Goal: Task Accomplishment & Management: Manage account settings

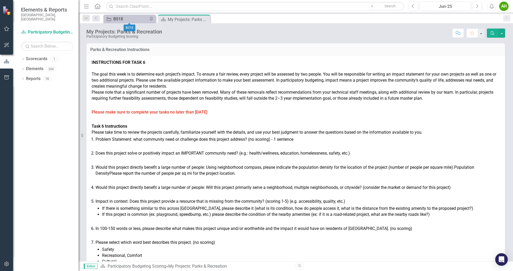
click at [127, 21] on div "B018" at bounding box center [130, 19] width 35 height 7
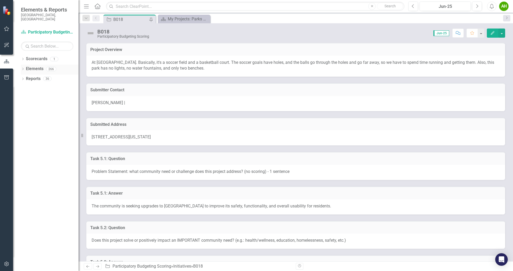
click at [42, 66] on link "Elements" at bounding box center [35, 69] width 18 height 6
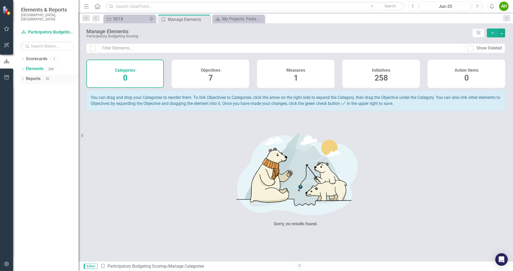
click at [27, 76] on link "Reports" at bounding box center [33, 79] width 15 height 6
click at [21, 78] on icon "Dropdown" at bounding box center [23, 79] width 4 height 3
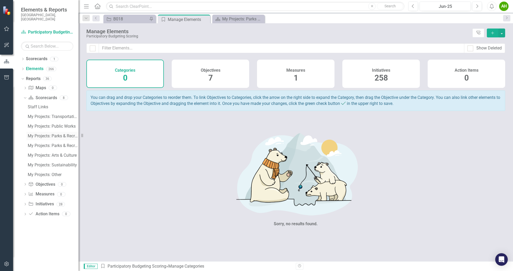
click at [60, 134] on link "My Projects: Parks & Recreation" at bounding box center [52, 136] width 52 height 8
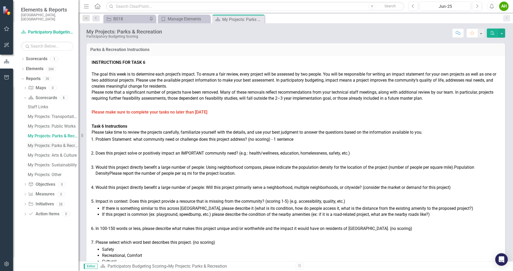
click at [65, 143] on div "My Projects: Parks & Recreation Spanish" at bounding box center [53, 145] width 51 height 5
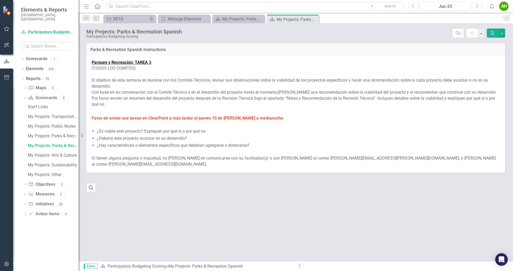
drag, startPoint x: 296, startPoint y: 65, endPoint x: 272, endPoint y: 91, distance: 35.0
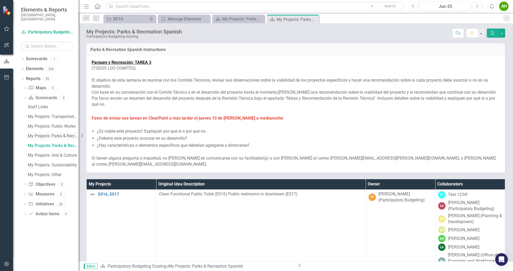
click at [55, 136] on link "My Projects: Parks & Recreation" at bounding box center [52, 136] width 52 height 8
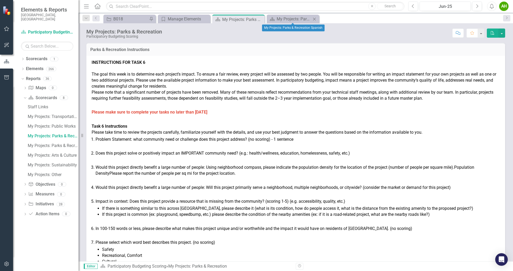
click at [315, 20] on icon "Close" at bounding box center [314, 19] width 5 height 4
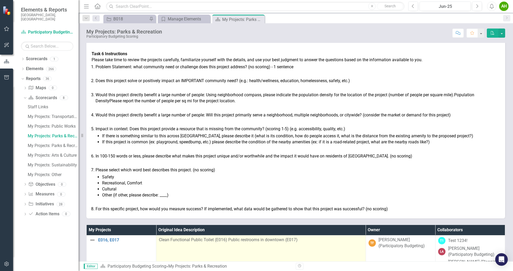
scroll to position [258, 0]
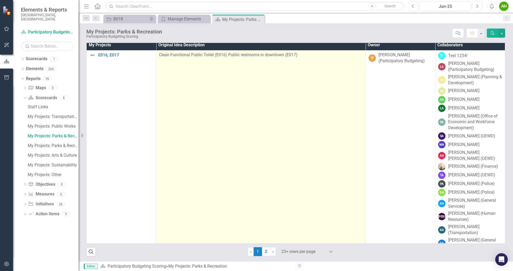
drag, startPoint x: 332, startPoint y: 188, endPoint x: 346, endPoint y: 149, distance: 41.2
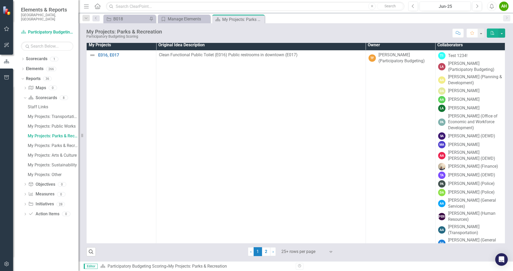
click at [302, 249] on div at bounding box center [303, 251] width 45 height 7
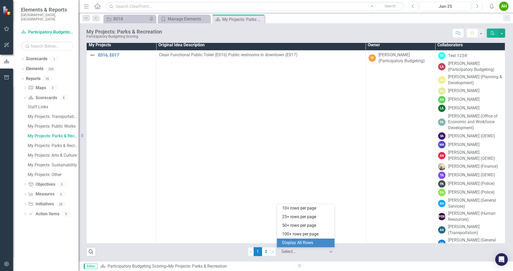
click at [304, 244] on div "Display All Rows" at bounding box center [306, 243] width 49 height 6
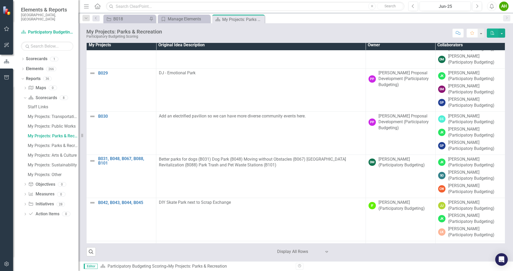
scroll to position [7603, 0]
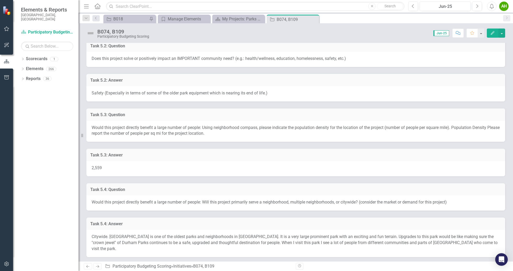
scroll to position [407, 0]
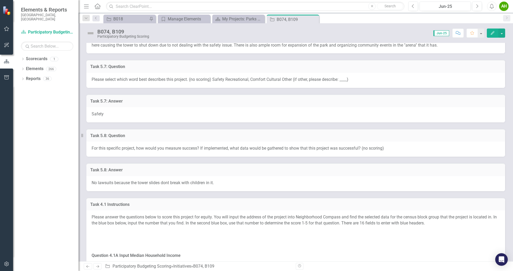
drag, startPoint x: 284, startPoint y: 87, endPoint x: 294, endPoint y: 122, distance: 36.4
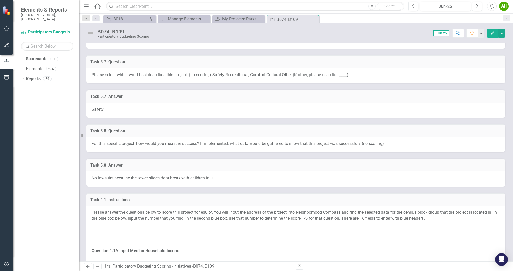
click at [315, 176] on div "No lawsuits because the tower slides dont break with children in it." at bounding box center [295, 178] width 419 height 15
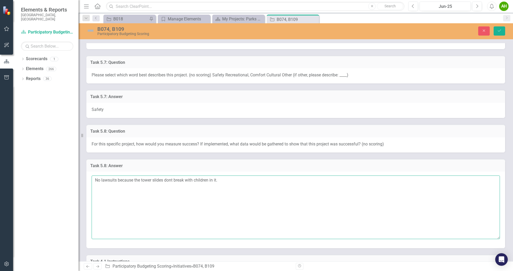
drag, startPoint x: 255, startPoint y: 182, endPoint x: 32, endPoint y: 159, distance: 224.2
click at [32, 159] on div "Elements & Reports City of Durham, NC Scorecard Participatory Budgeting Scoring…" at bounding box center [256, 135] width 513 height 271
type textarea "Th"
click at [216, 199] on textarea "A safer park, more people attent" at bounding box center [296, 207] width 408 height 63
paste textarea "Data could be gathered through park usage counts (e.g., number of visitors befo…"
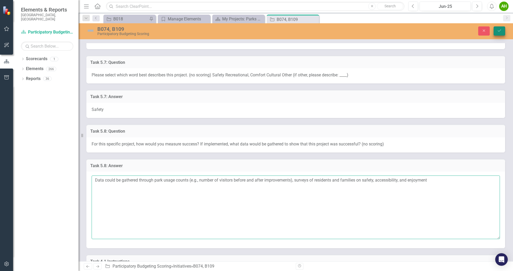
type textarea "Data could be gathered through park usage counts (e.g., number of visitors befo…"
click at [500, 30] on icon "Save" at bounding box center [499, 31] width 5 height 4
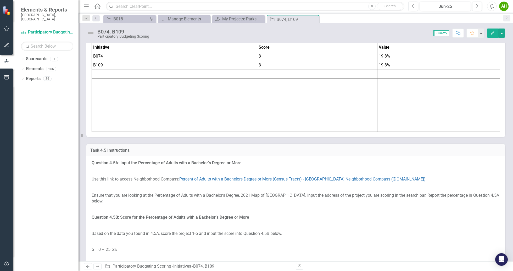
scroll to position [3955, 0]
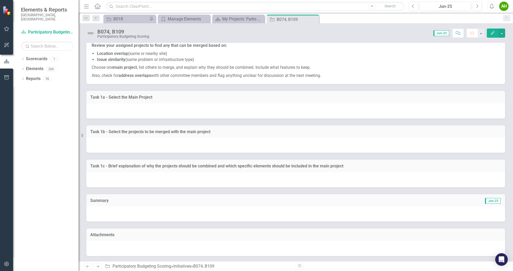
drag, startPoint x: 279, startPoint y: 106, endPoint x: 286, endPoint y: 293, distance: 187.6
